Goal: Find specific page/section: Find specific page/section

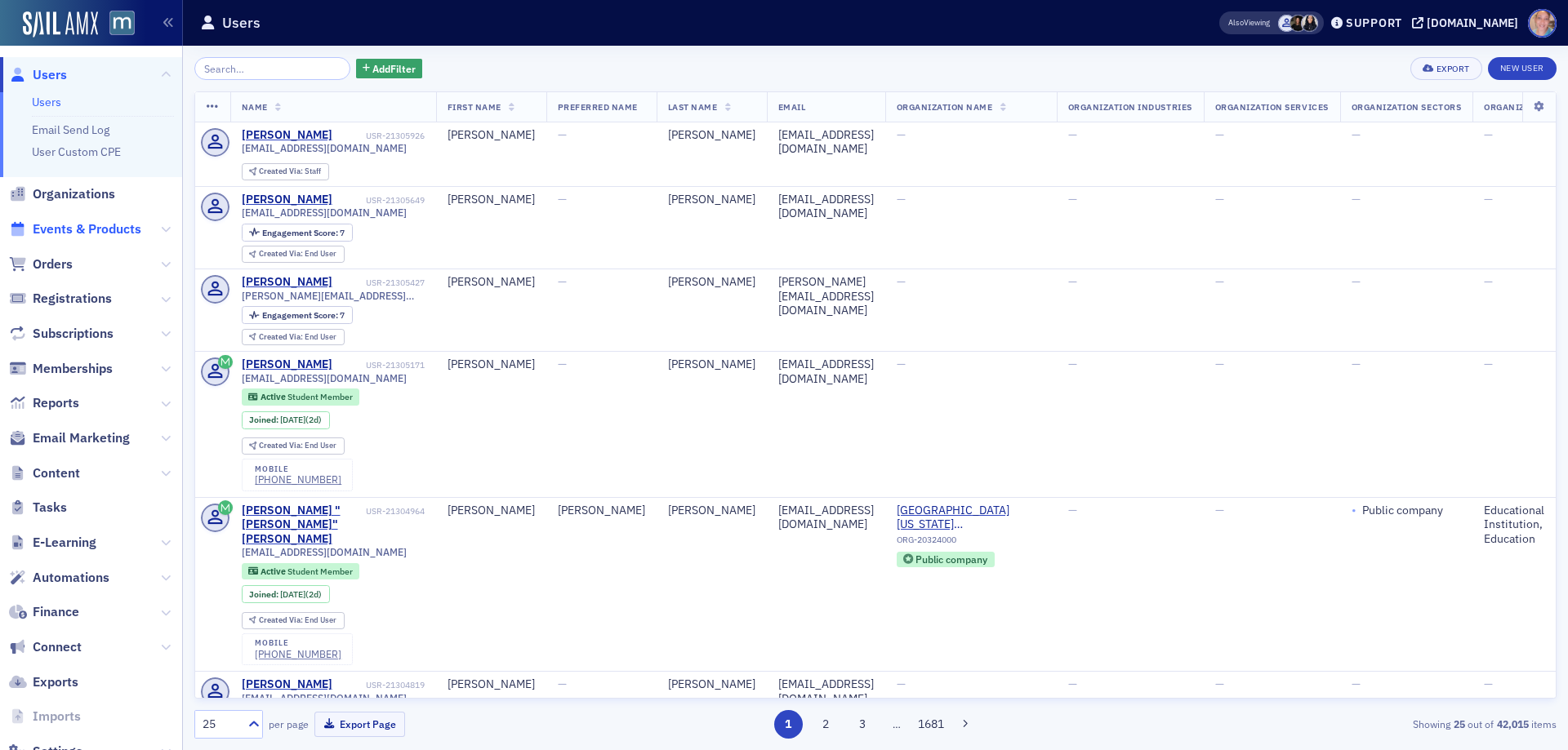
click at [56, 231] on span "Events & Products" at bounding box center [86, 229] width 108 height 18
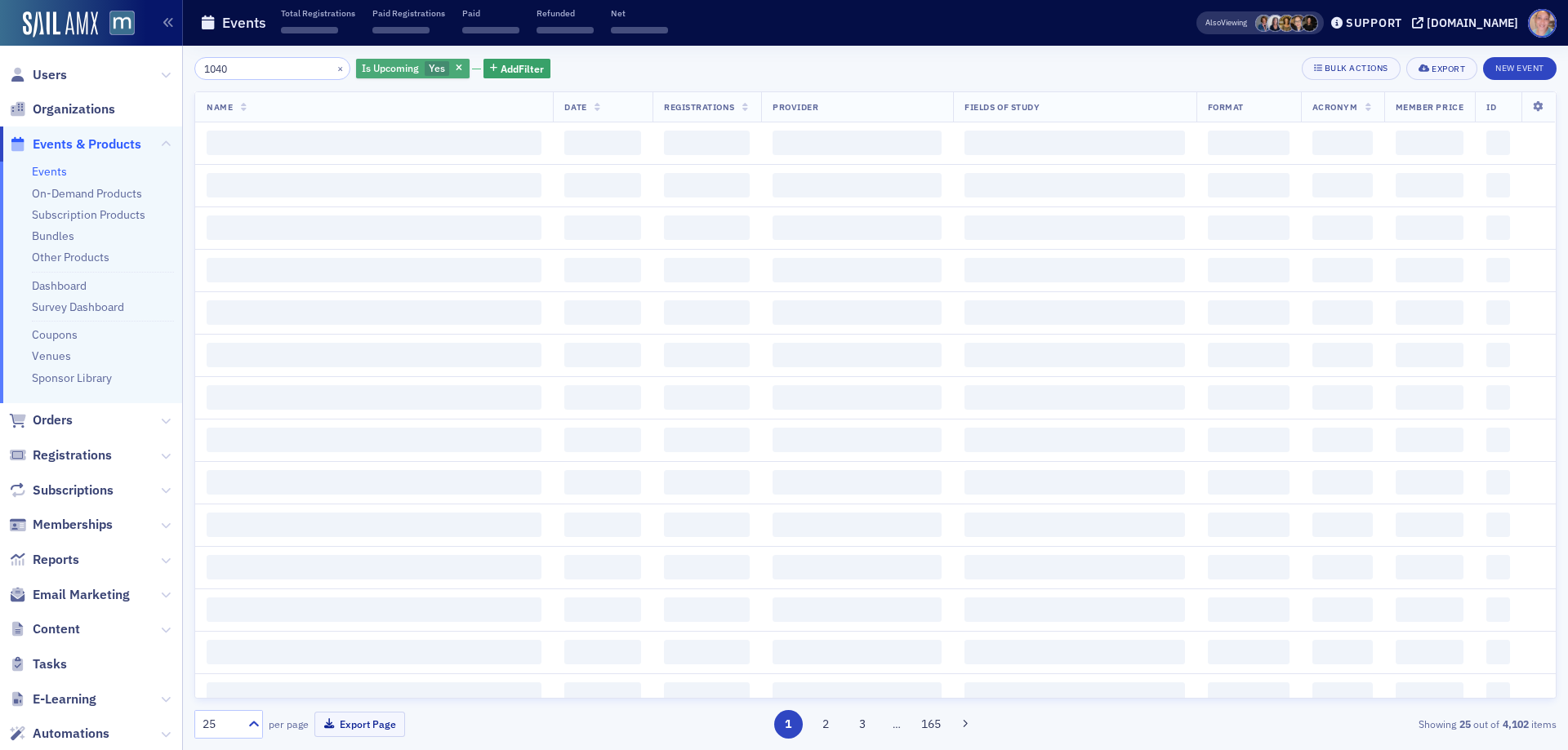
type input "1040"
click at [425, 63] on span "Yes" at bounding box center [438, 69] width 26 height 15
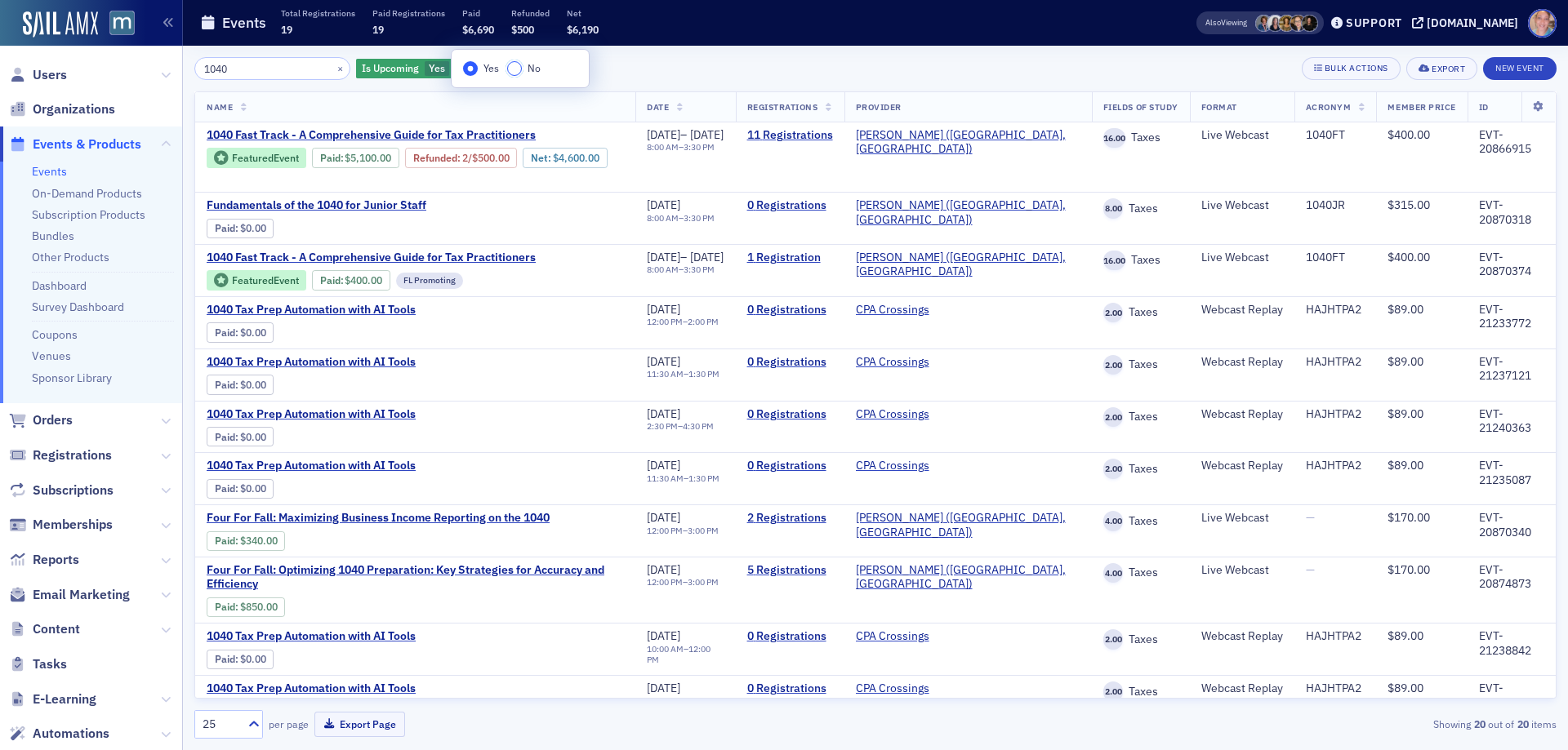
click at [509, 72] on input "No" at bounding box center [514, 68] width 15 height 15
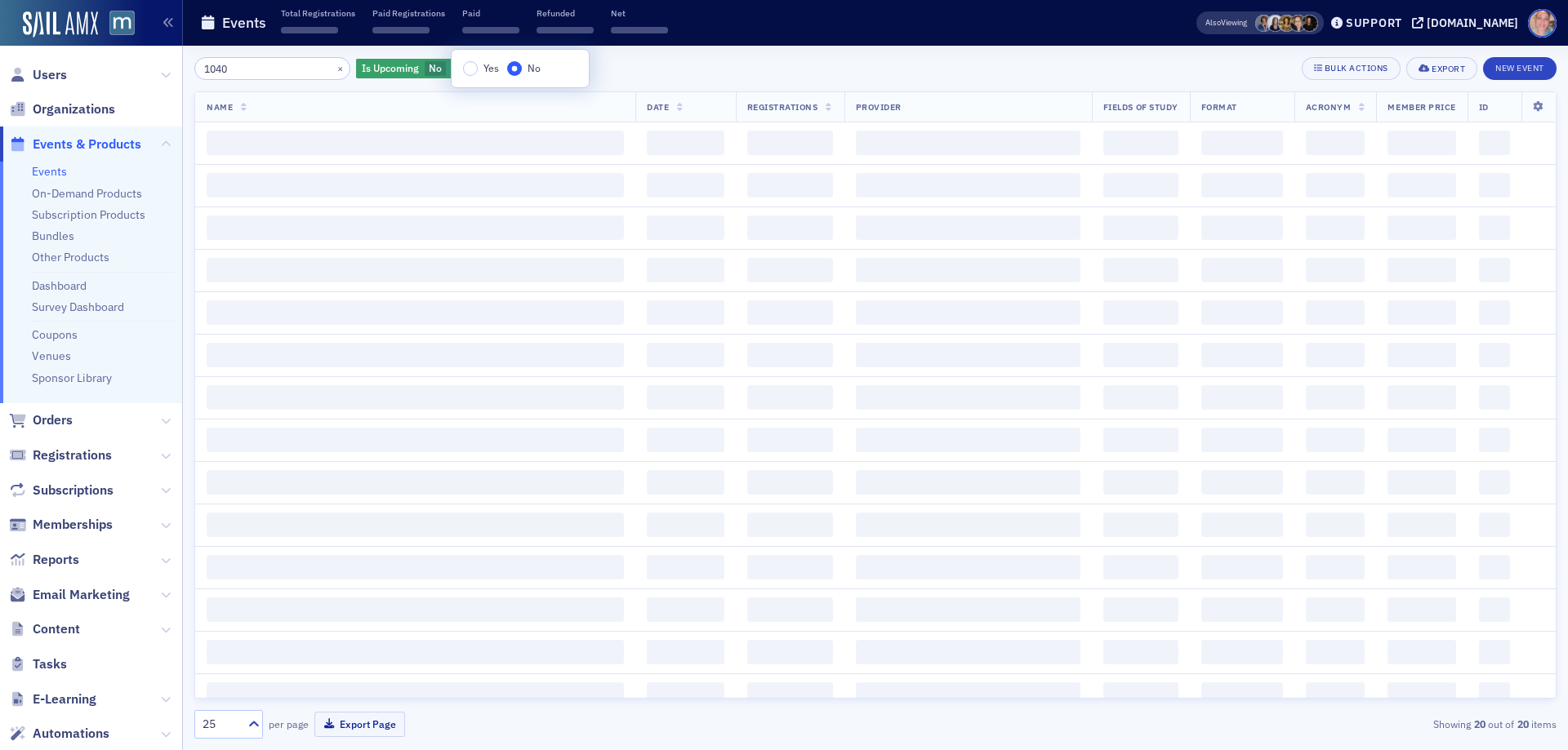
click at [707, 73] on div "1040 × Is Upcoming No Add Filter Bulk Actions Export New Event" at bounding box center [876, 68] width 1362 height 23
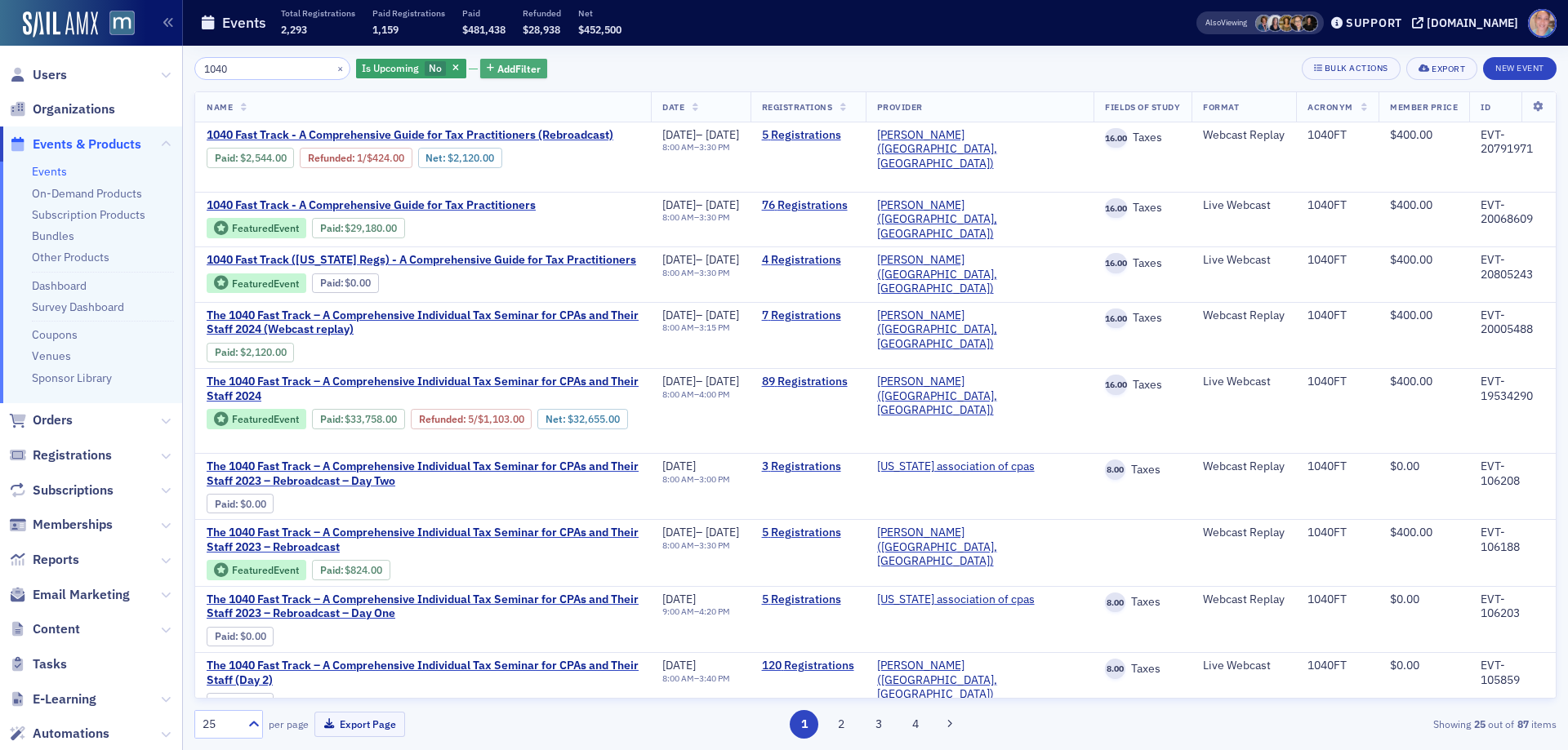
click at [498, 71] on span "Add Filter" at bounding box center [519, 68] width 44 height 15
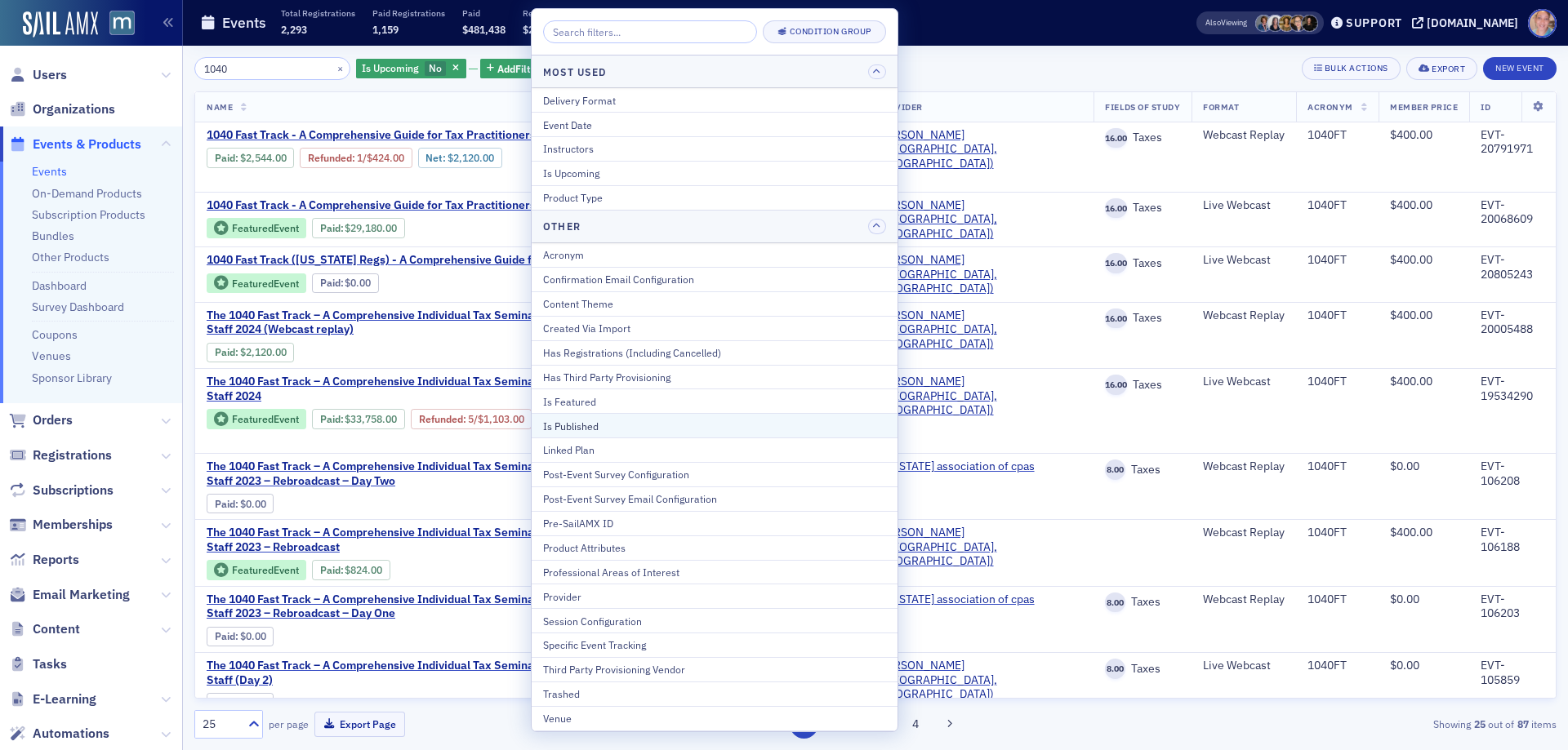
click at [592, 433] on button "Is Published" at bounding box center [714, 425] width 366 height 25
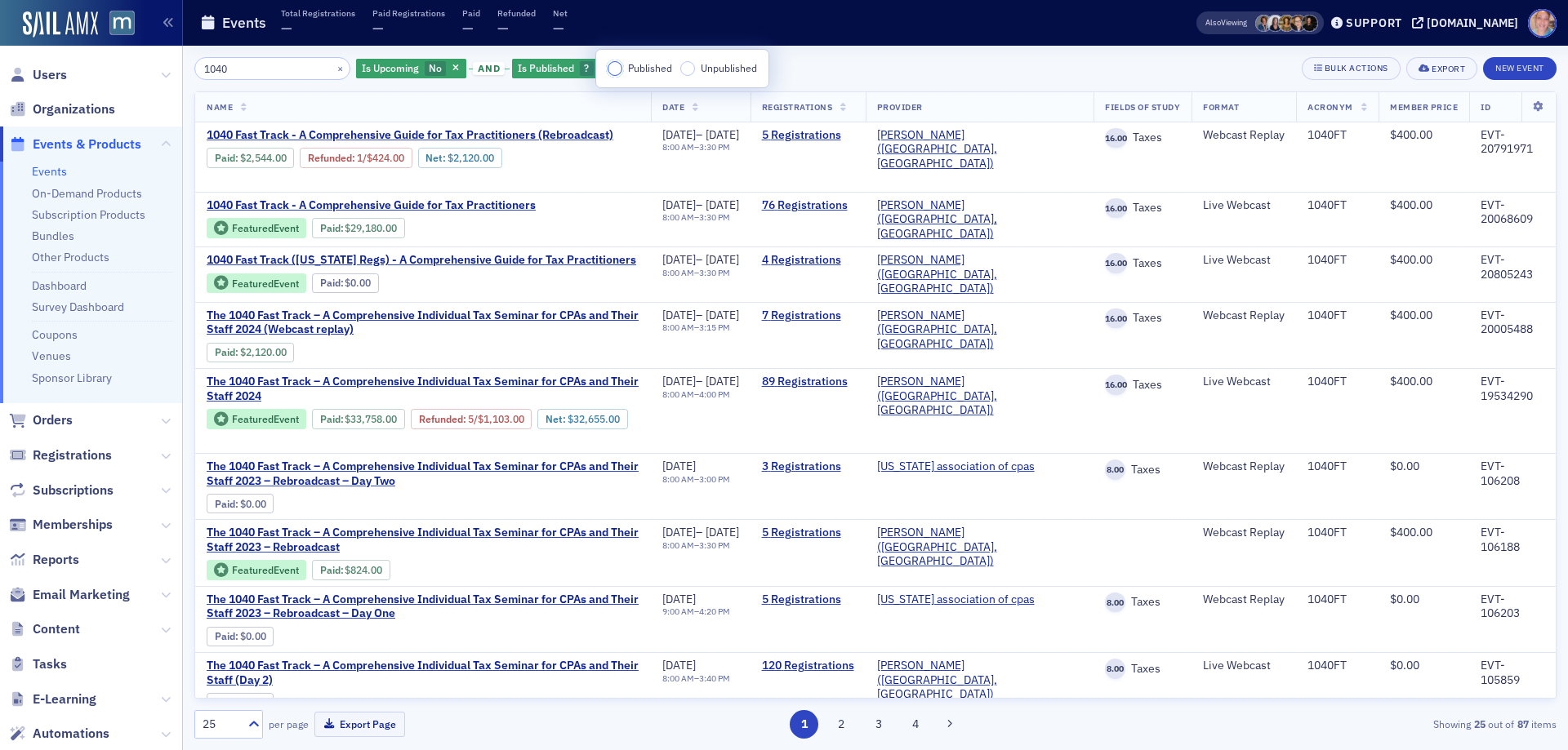
click at [614, 75] on input "Published" at bounding box center [615, 68] width 15 height 15
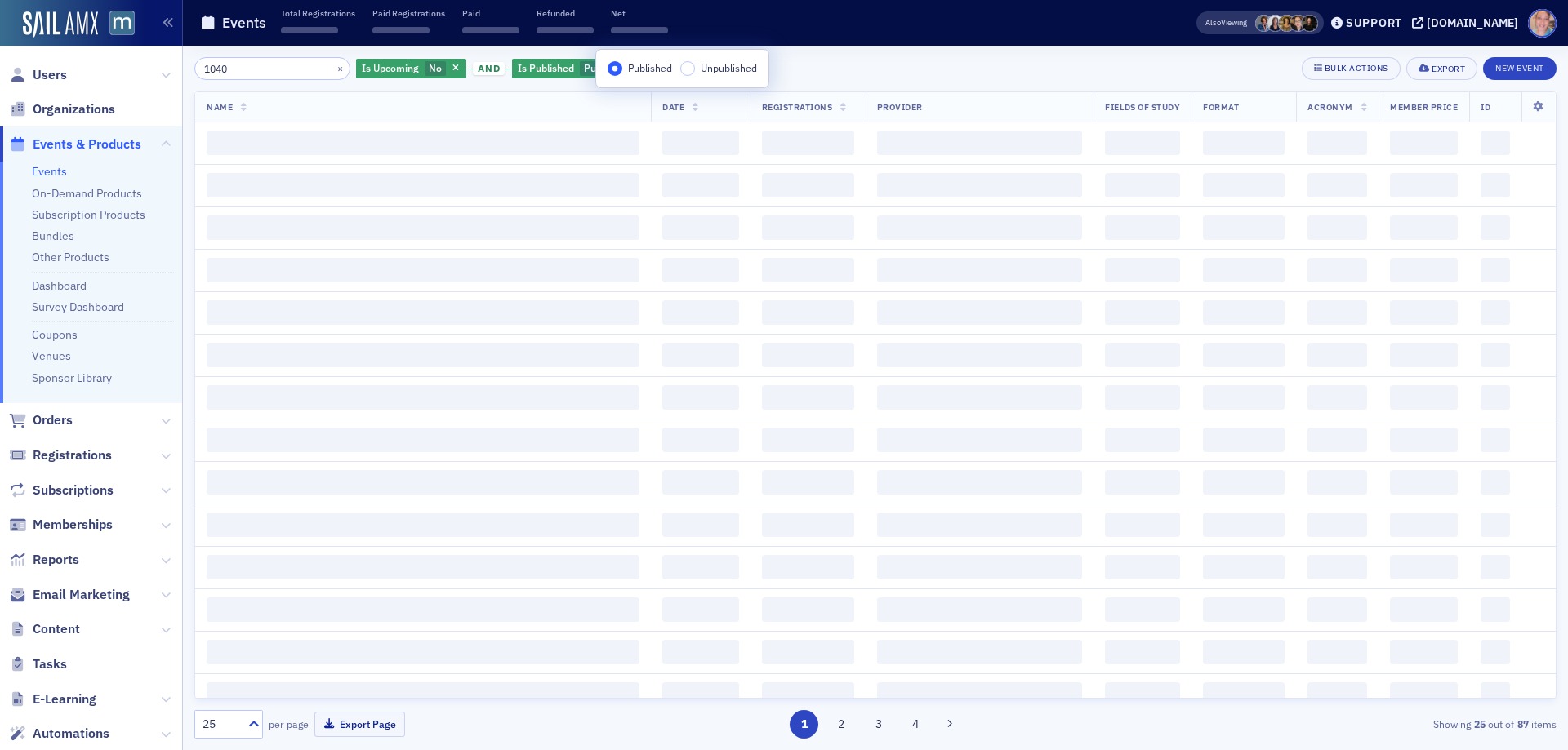
click at [913, 67] on div "1040 × Is Upcoming No and Is Published Published Add Filter Bulk Actions Export…" at bounding box center [876, 68] width 1362 height 23
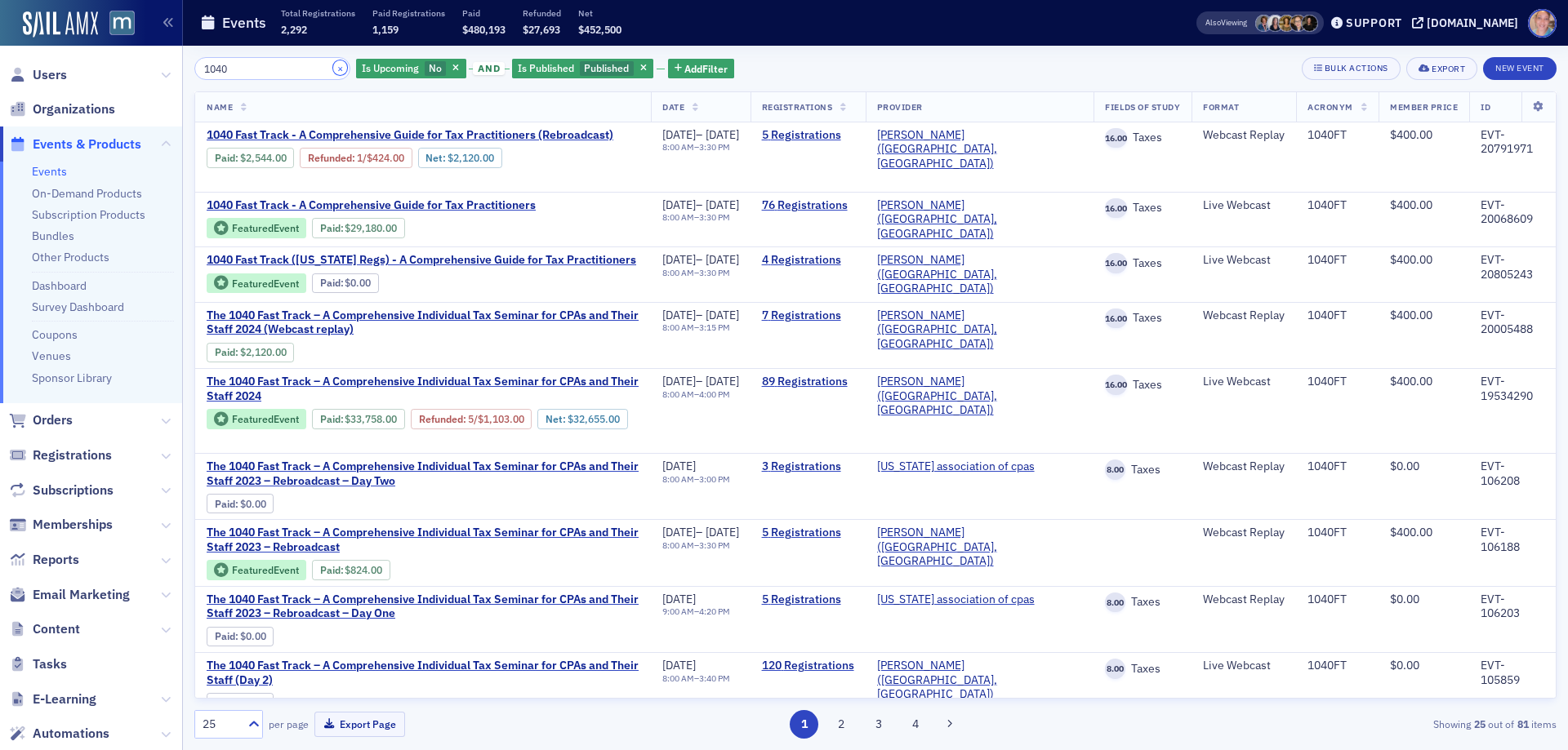
click at [333, 70] on button "×" at bounding box center [340, 67] width 15 height 15
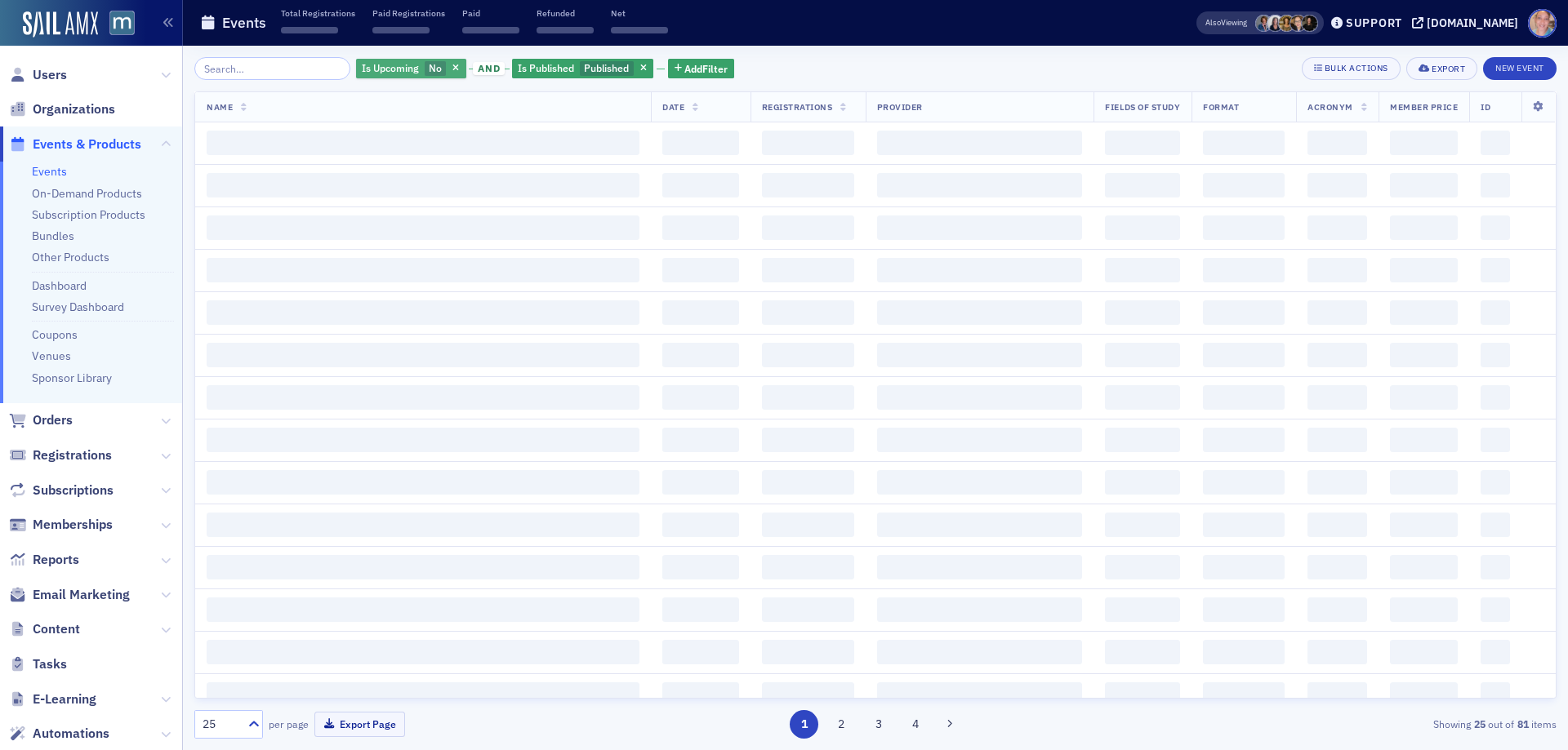
click at [392, 72] on span "Is Upcoming" at bounding box center [390, 67] width 57 height 13
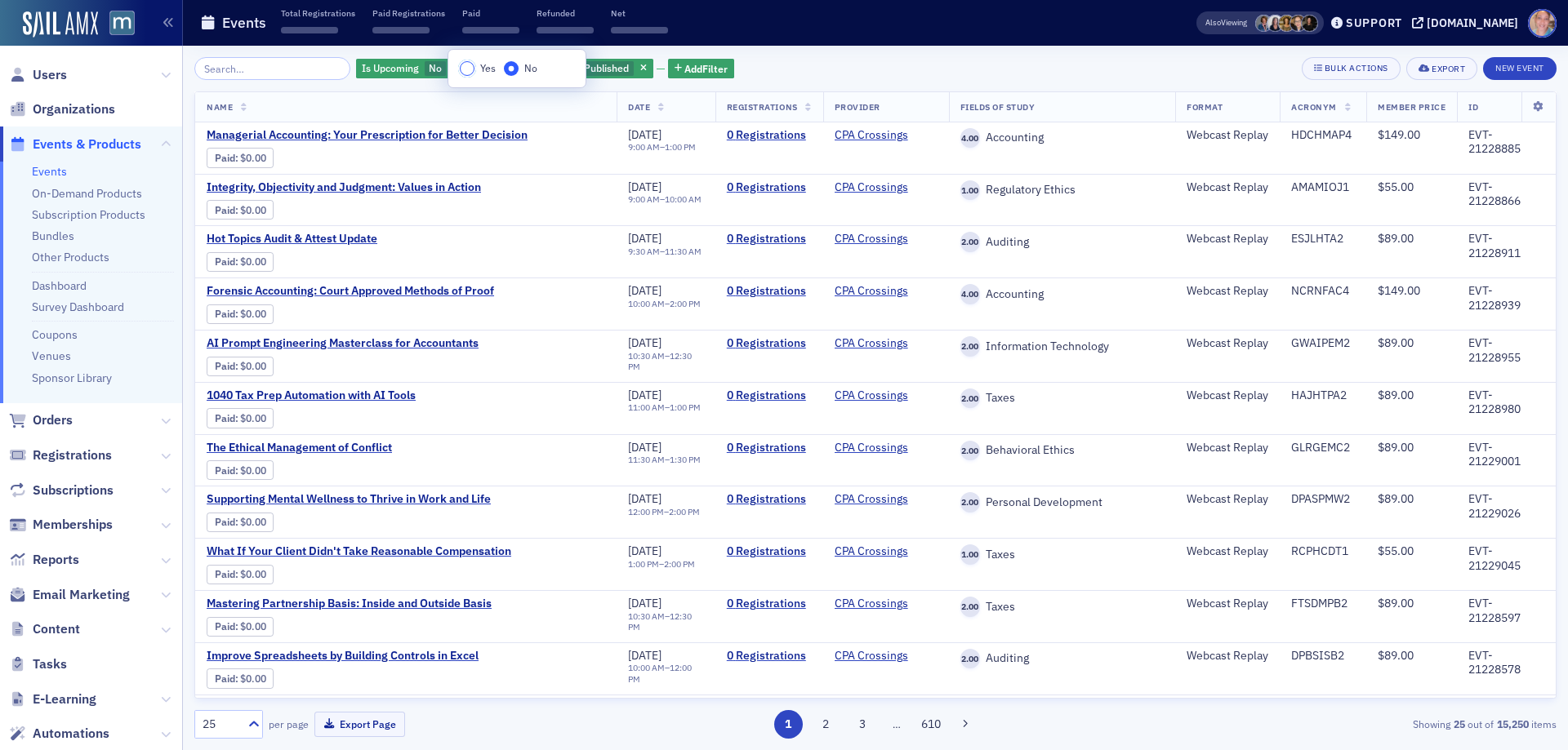
click at [470, 70] on input "Yes" at bounding box center [467, 68] width 15 height 15
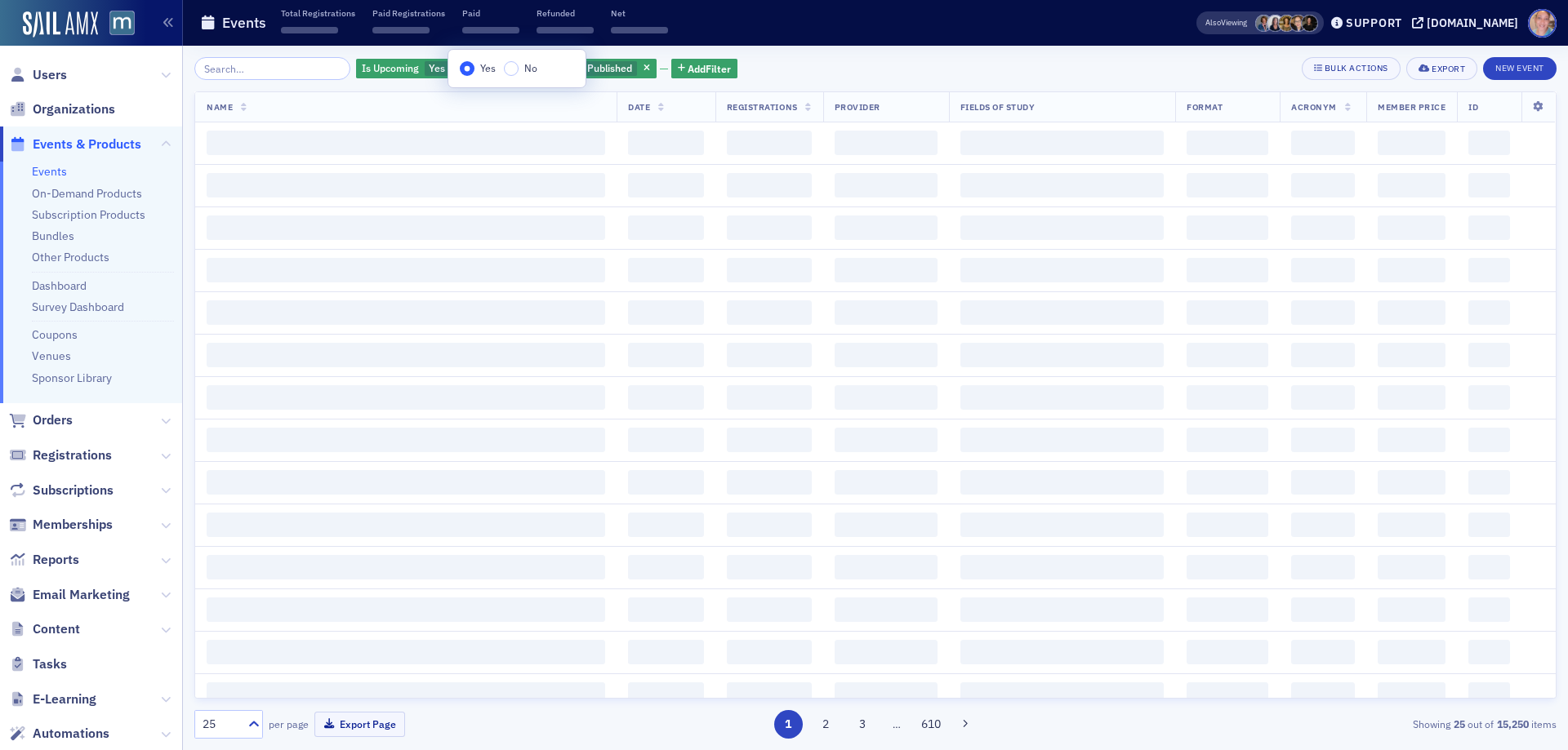
click at [826, 53] on div "Is Upcoming Yes and Is Published Published Add Filter Bulk Actions Export New E…" at bounding box center [876, 398] width 1362 height 705
